Goal: Navigation & Orientation: Find specific page/section

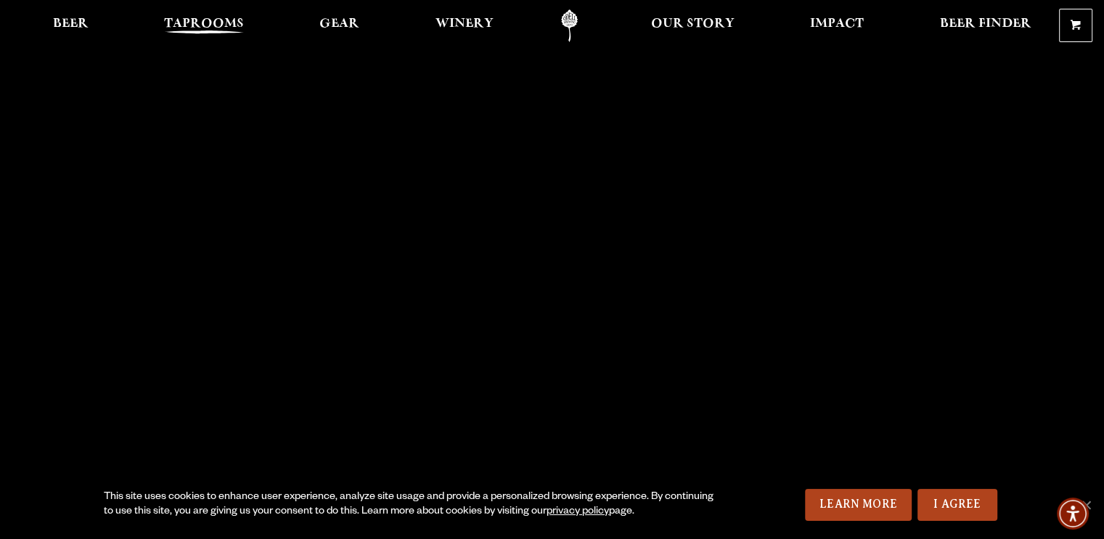
click at [210, 25] on span "Taprooms" at bounding box center [204, 24] width 80 height 12
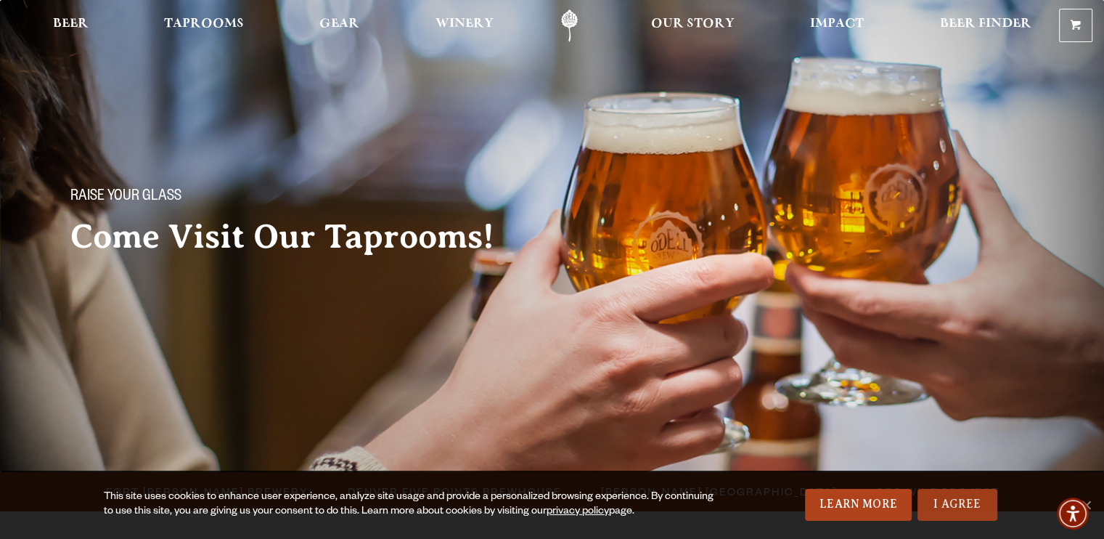
click at [944, 499] on link "I Agree" at bounding box center [958, 505] width 80 height 32
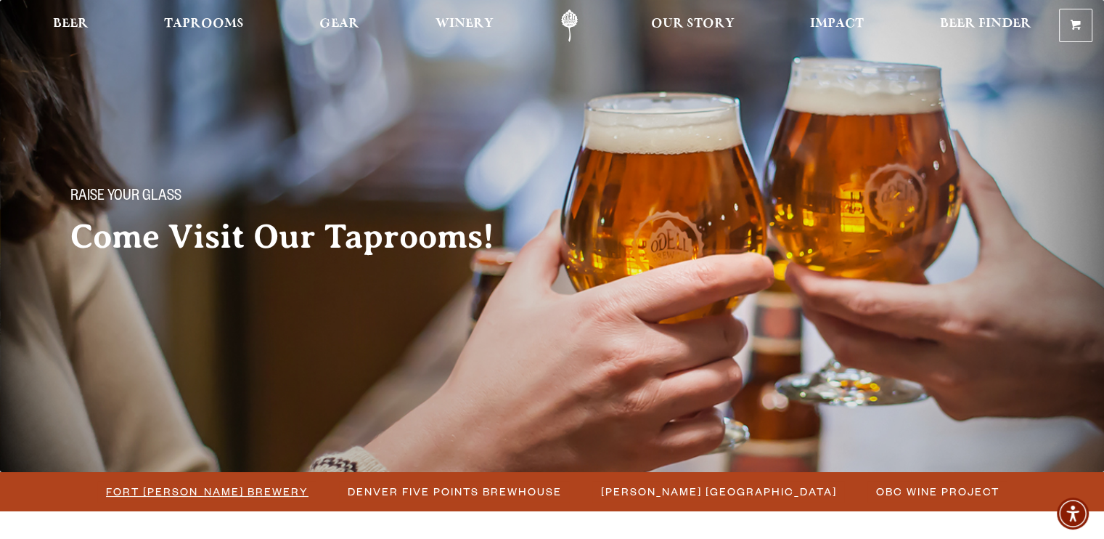
click at [222, 492] on span "Fort [PERSON_NAME] Brewery" at bounding box center [207, 491] width 203 height 21
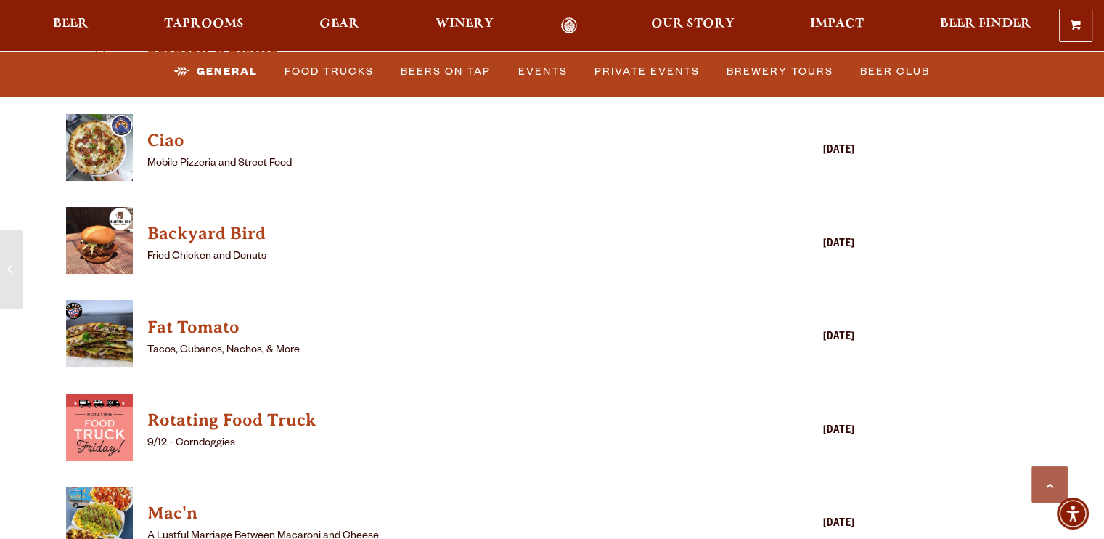
scroll to position [3745, 0]
